Goal: Task Accomplishment & Management: Manage account settings

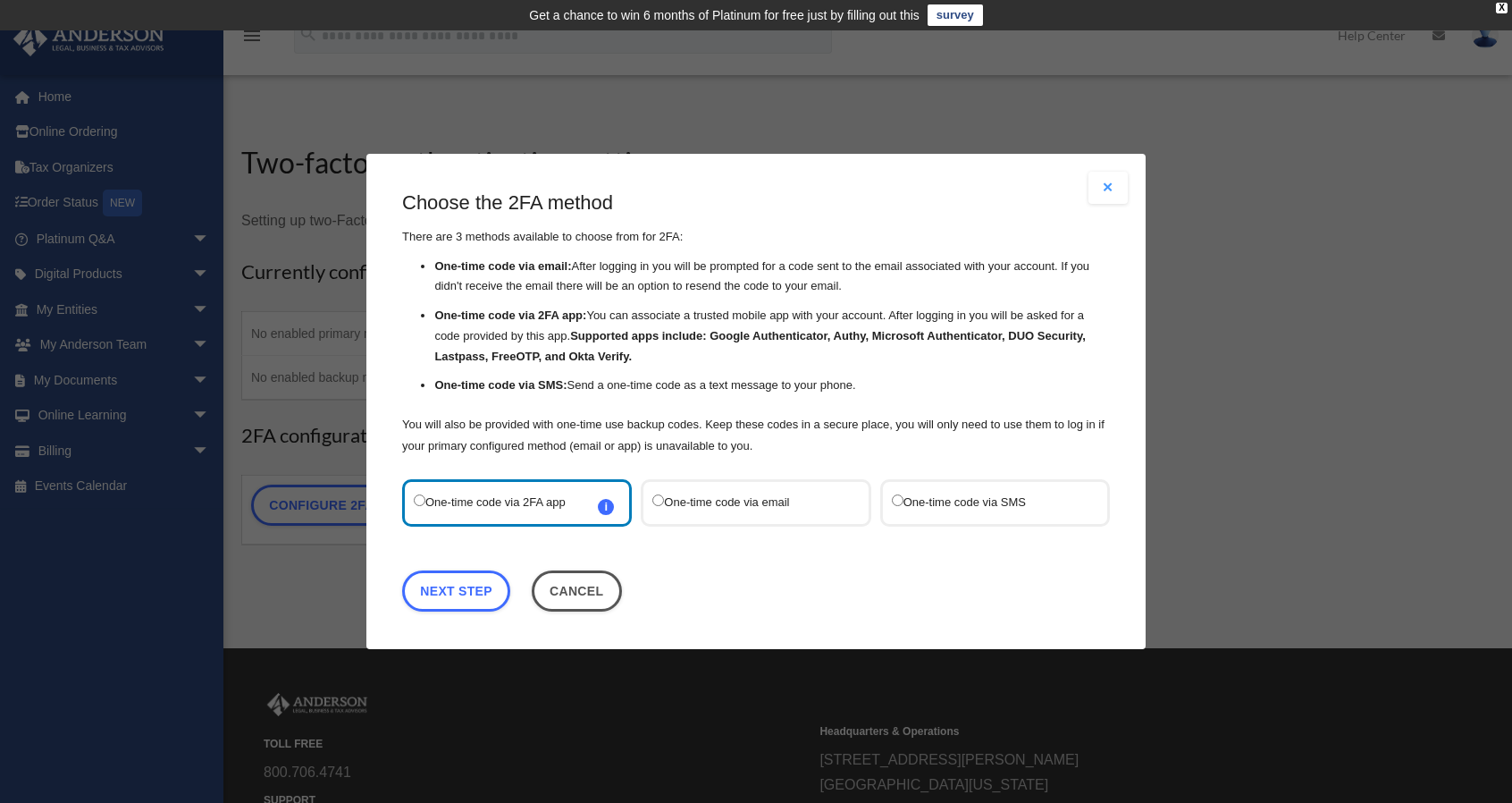
click at [989, 503] on label "One-time code via SMS" at bounding box center [986, 503] width 189 height 24
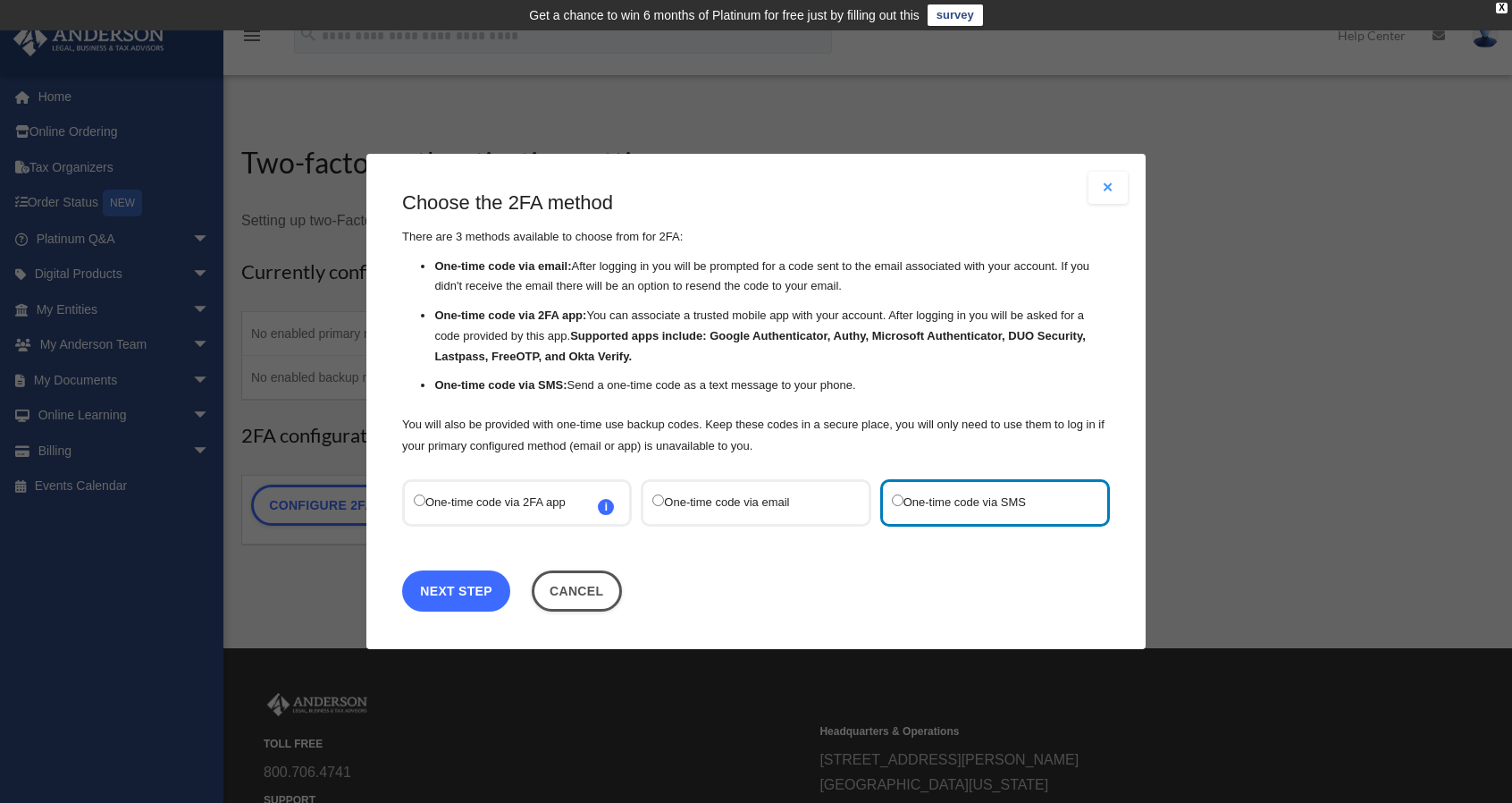
click at [474, 588] on link "Next Step" at bounding box center [456, 591] width 108 height 41
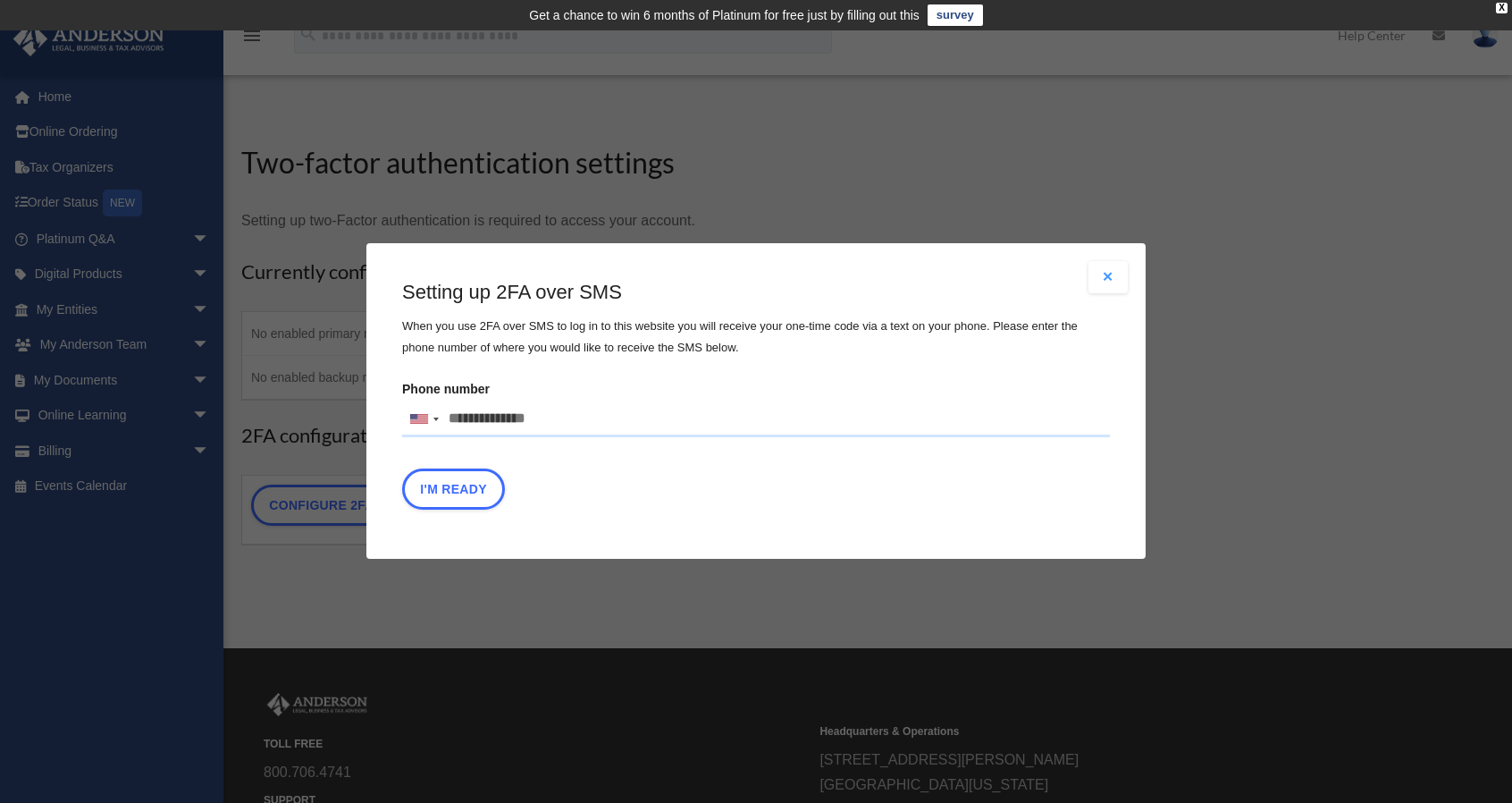
drag, startPoint x: 568, startPoint y: 420, endPoint x: 469, endPoint y: 420, distance: 99.0
click at [469, 420] on input "Phone number United States +1 United Kingdom +44 Afghanistan (‫افغانستان‬‎) +93…" at bounding box center [756, 419] width 708 height 36
type input "**********"
click at [459, 492] on button "I'm Ready" at bounding box center [453, 490] width 103 height 41
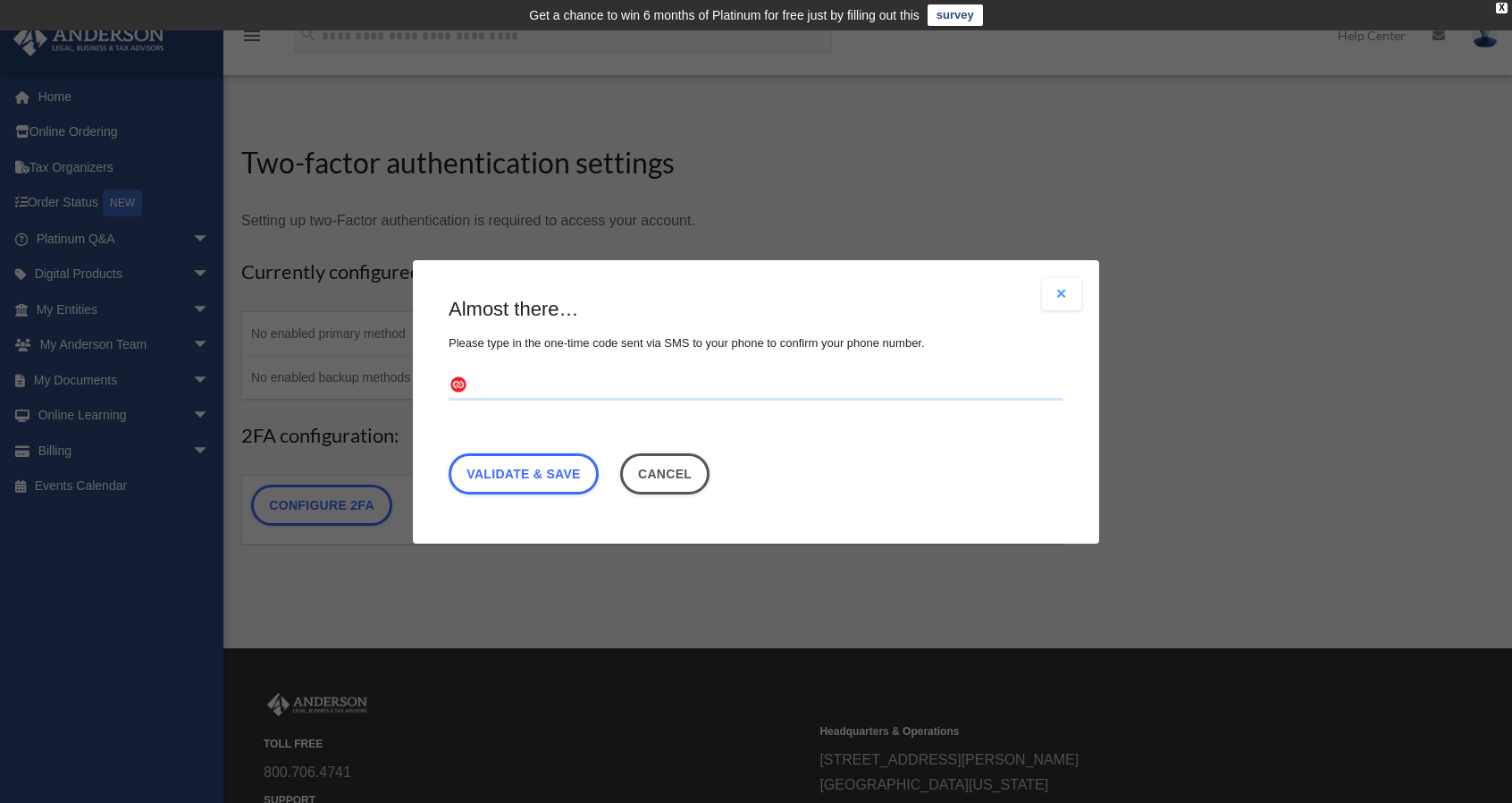
click at [515, 383] on input "text" at bounding box center [756, 385] width 615 height 29
type input "******"
click at [514, 466] on link "Validate & Save" at bounding box center [524, 472] width 150 height 41
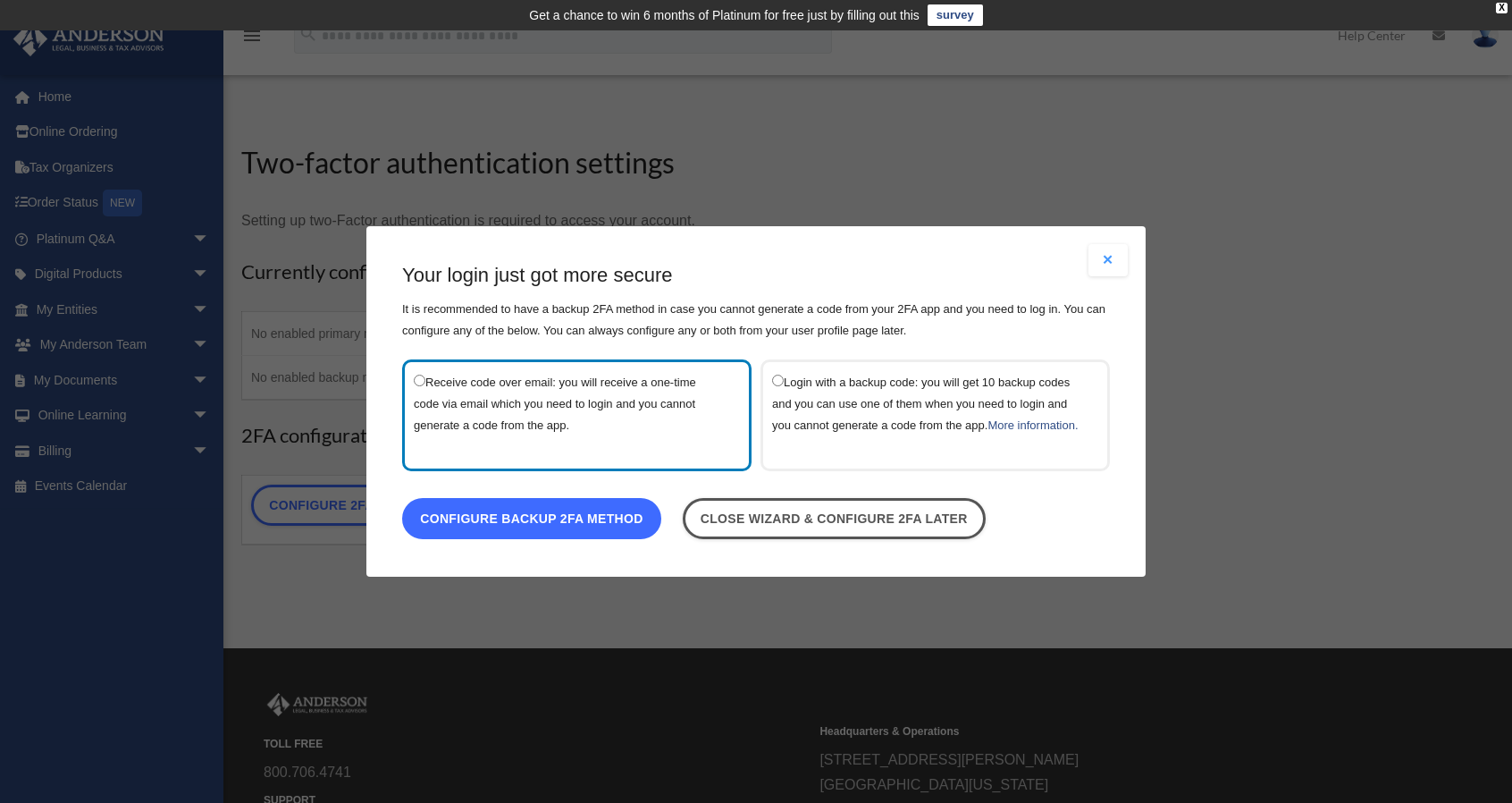
click at [507, 523] on link "Configure backup 2FA method" at bounding box center [531, 519] width 259 height 41
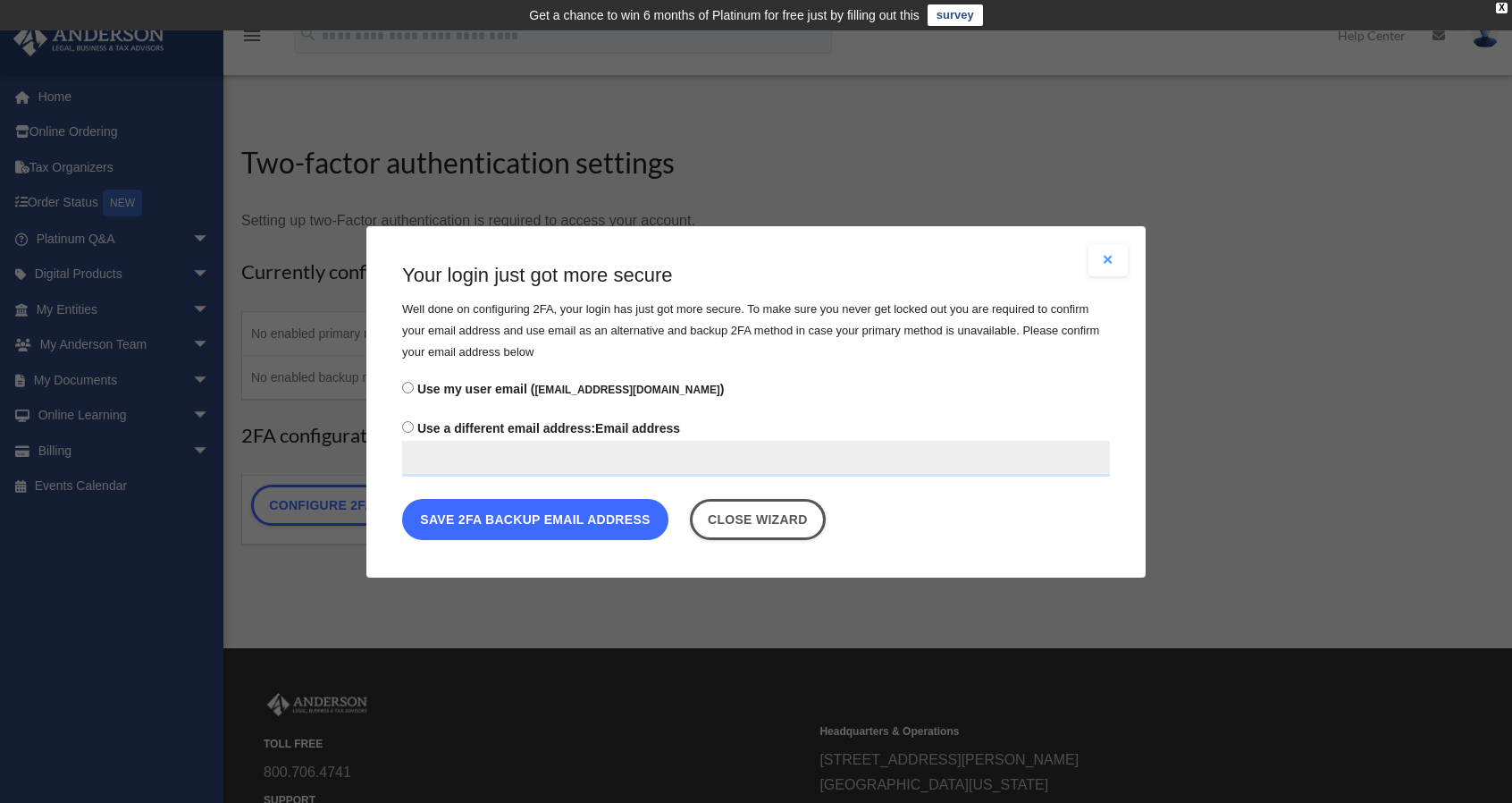
click at [563, 530] on button "Save 2FA backup email address" at bounding box center [535, 519] width 267 height 41
click at [567, 516] on button "Save 2FA backup email address" at bounding box center [535, 519] width 267 height 41
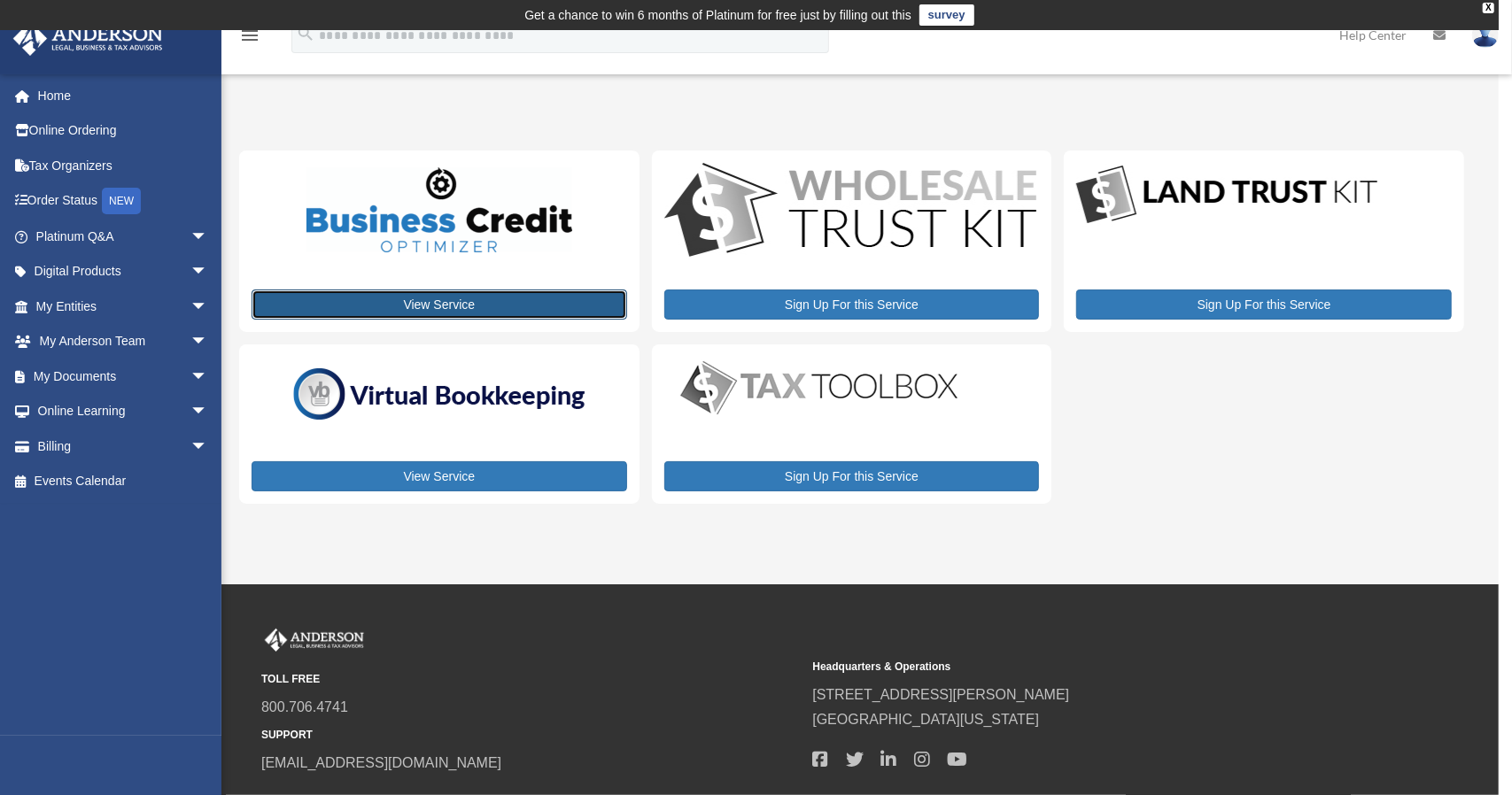
click at [505, 305] on link "View Service" at bounding box center [439, 304] width 375 height 30
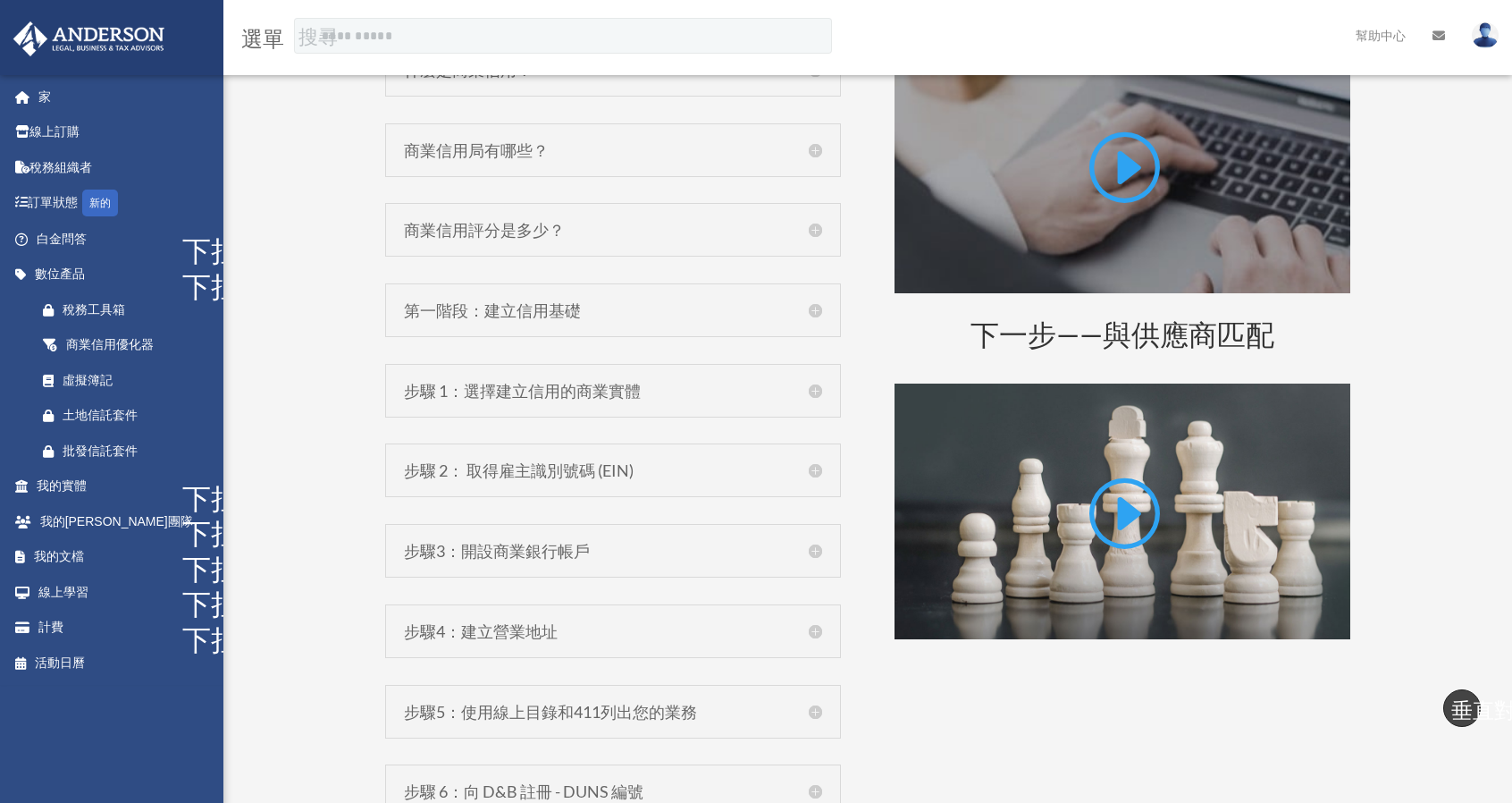
scroll to position [984, 0]
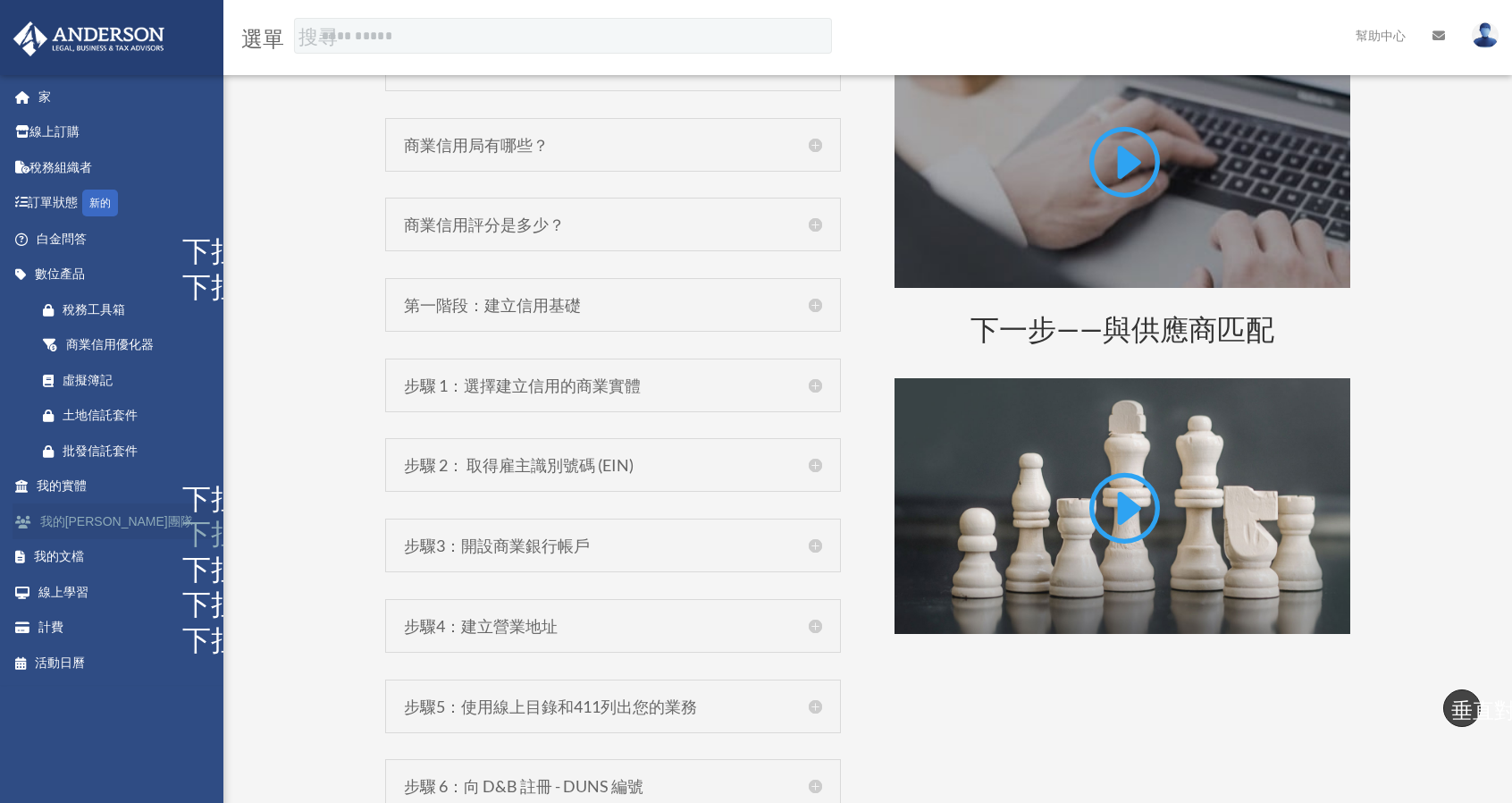
click at [96, 523] on font "我的[PERSON_NAME]團隊" at bounding box center [116, 521] width 153 height 14
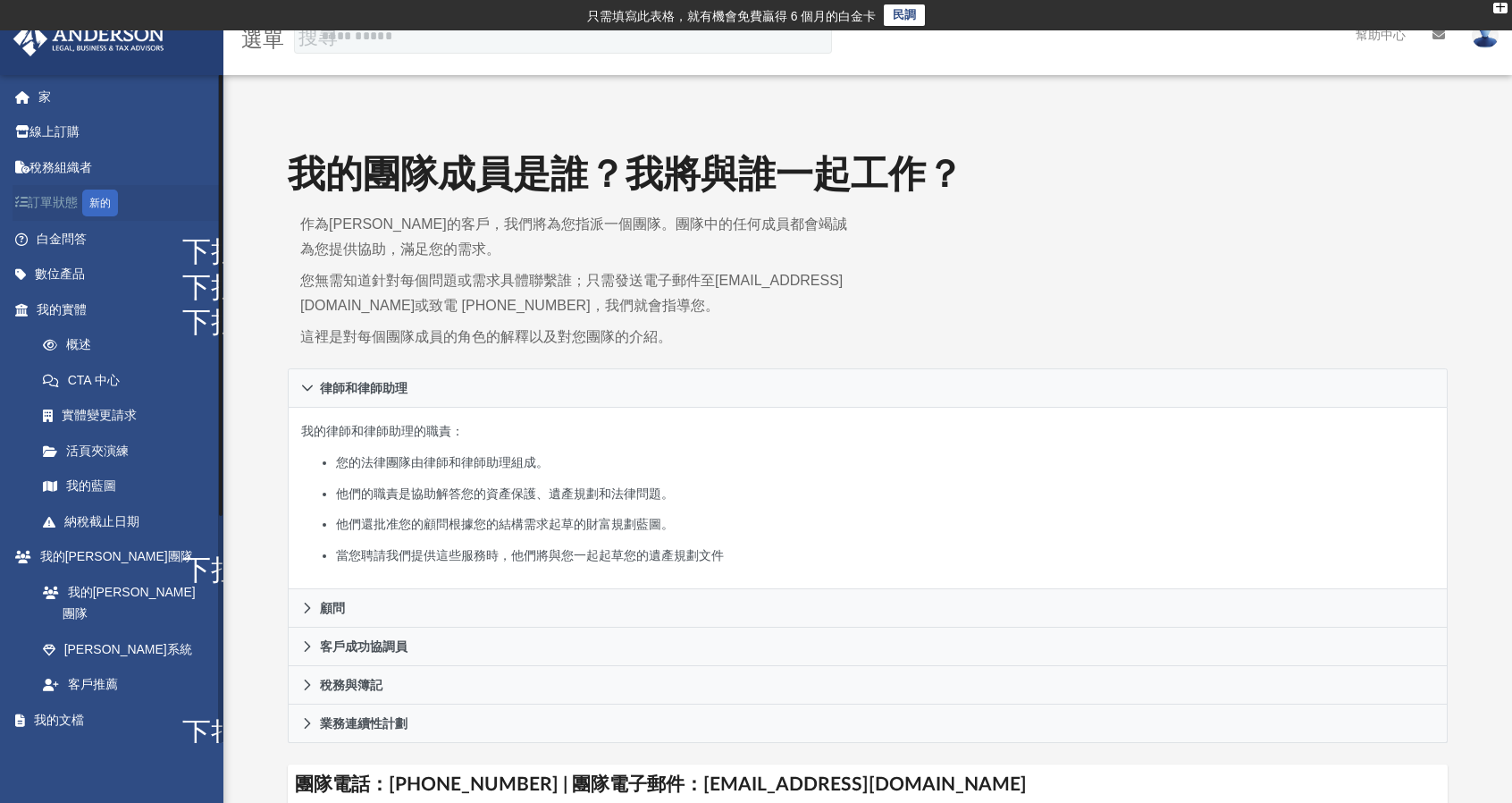
click at [65, 207] on font "訂單狀態" at bounding box center [53, 201] width 50 height 14
click at [94, 207] on font "新的" at bounding box center [100, 203] width 21 height 13
